Goal: Navigation & Orientation: Find specific page/section

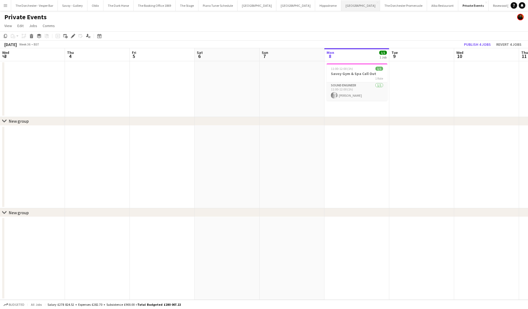
scroll to position [0, 172]
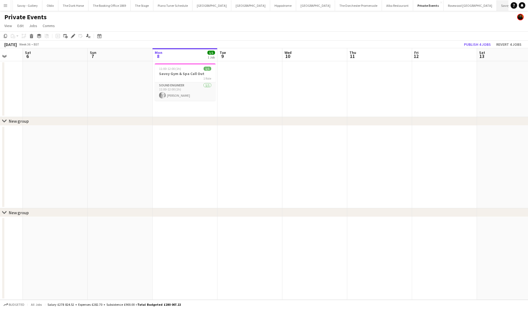
click at [496, 6] on button "Savoy Beaufort Bar Close" at bounding box center [513, 5] width 35 height 11
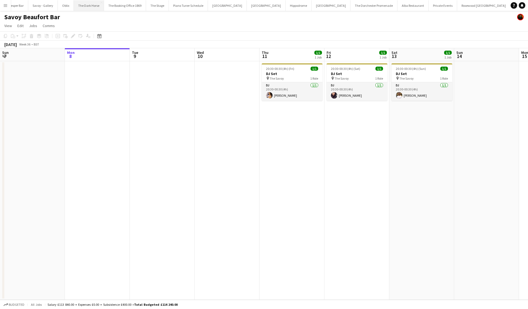
scroll to position [0, 28]
click at [42, 7] on button "Savoy - Gallery Close" at bounding box center [44, 5] width 30 height 11
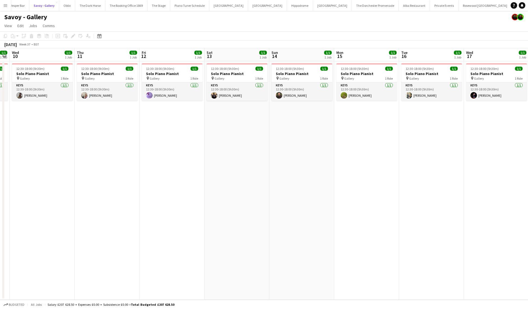
scroll to position [0, 147]
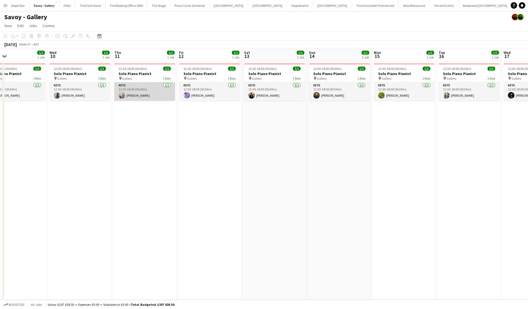
click at [122, 97] on app-user-avatar at bounding box center [122, 95] width 7 height 7
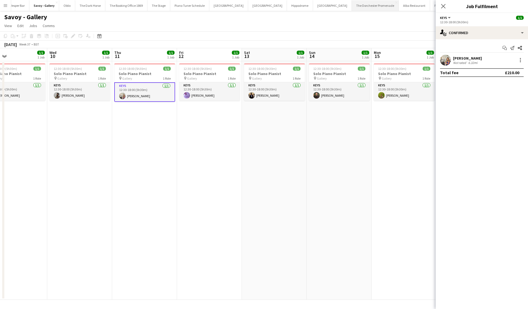
click at [352, 7] on button "The Dorchester Promenade Close" at bounding box center [375, 5] width 47 height 11
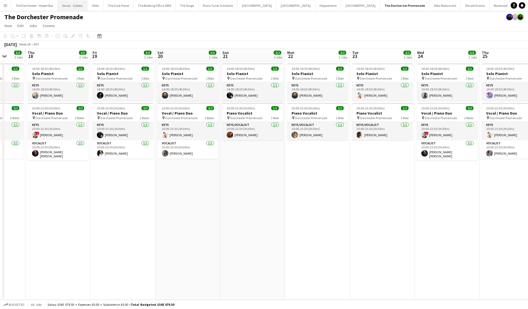
click at [71, 5] on button "Savoy - Gallery Close" at bounding box center [73, 5] width 30 height 11
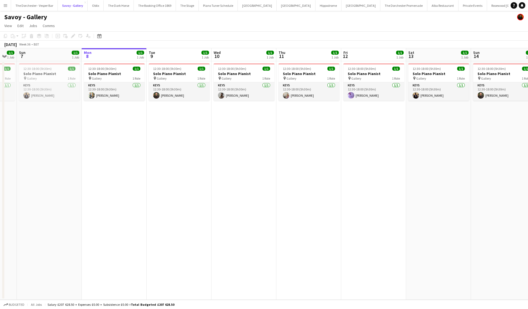
scroll to position [0, 112]
